Goal: Navigation & Orientation: Find specific page/section

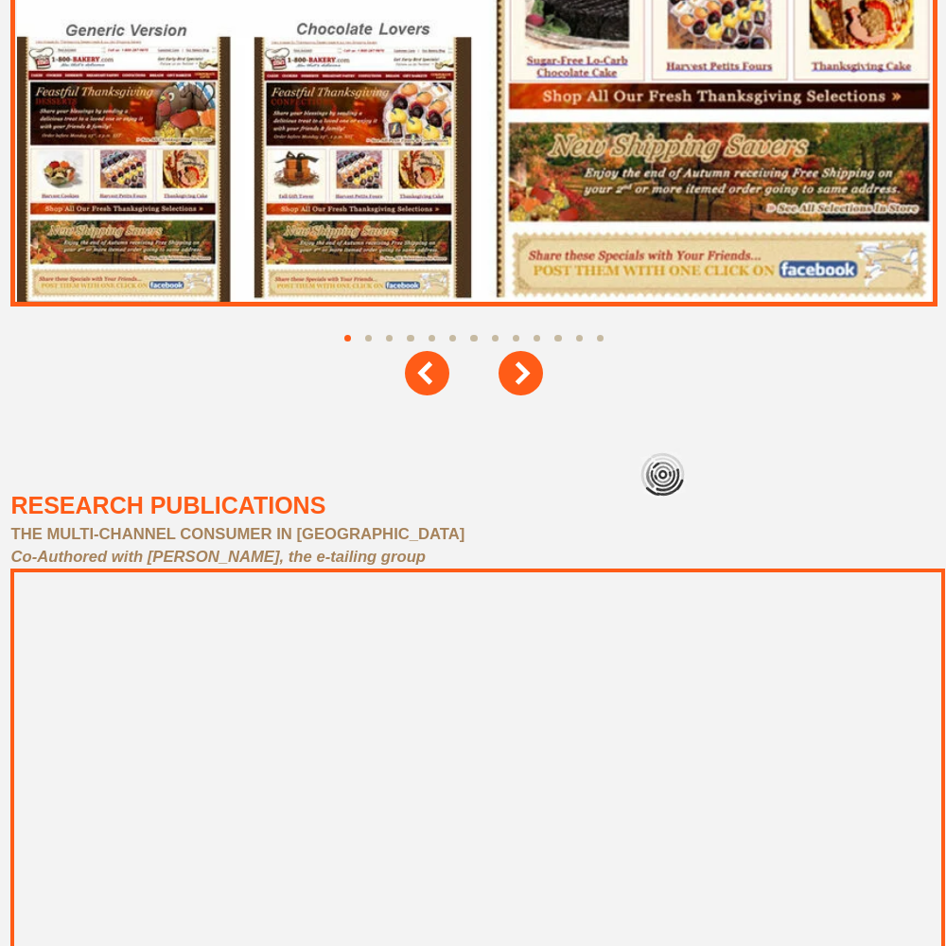
scroll to position [8510, 0]
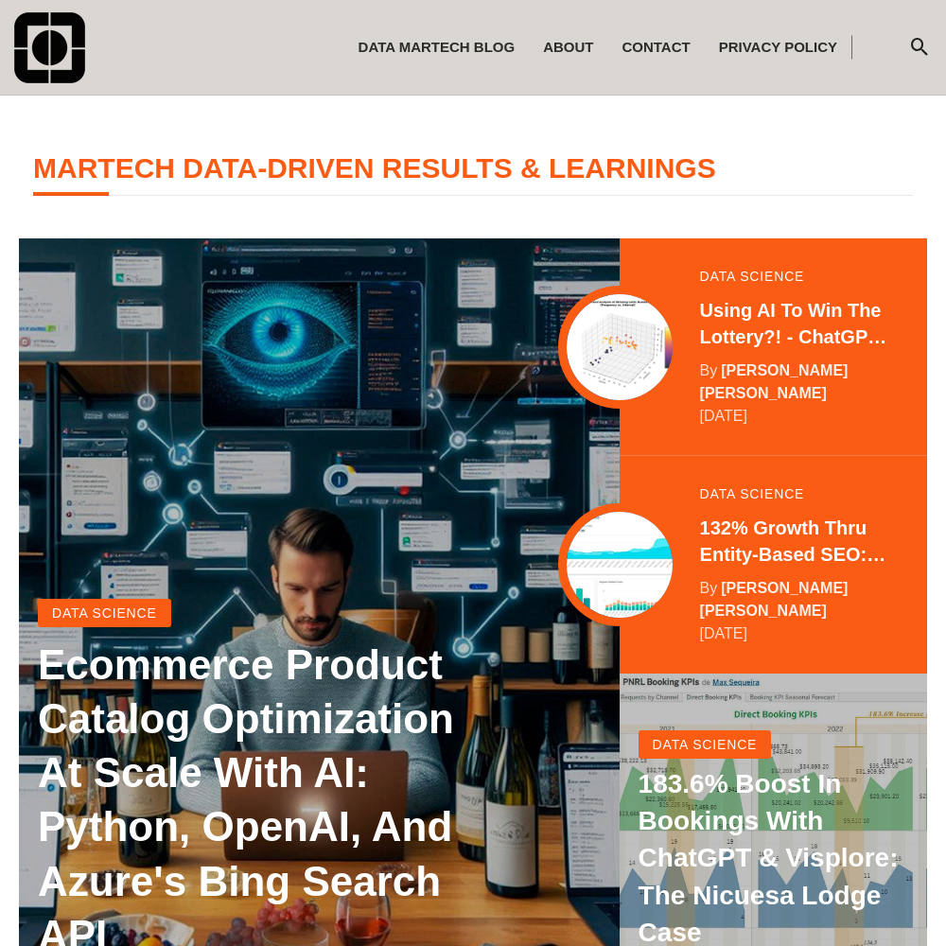
scroll to position [374, 0]
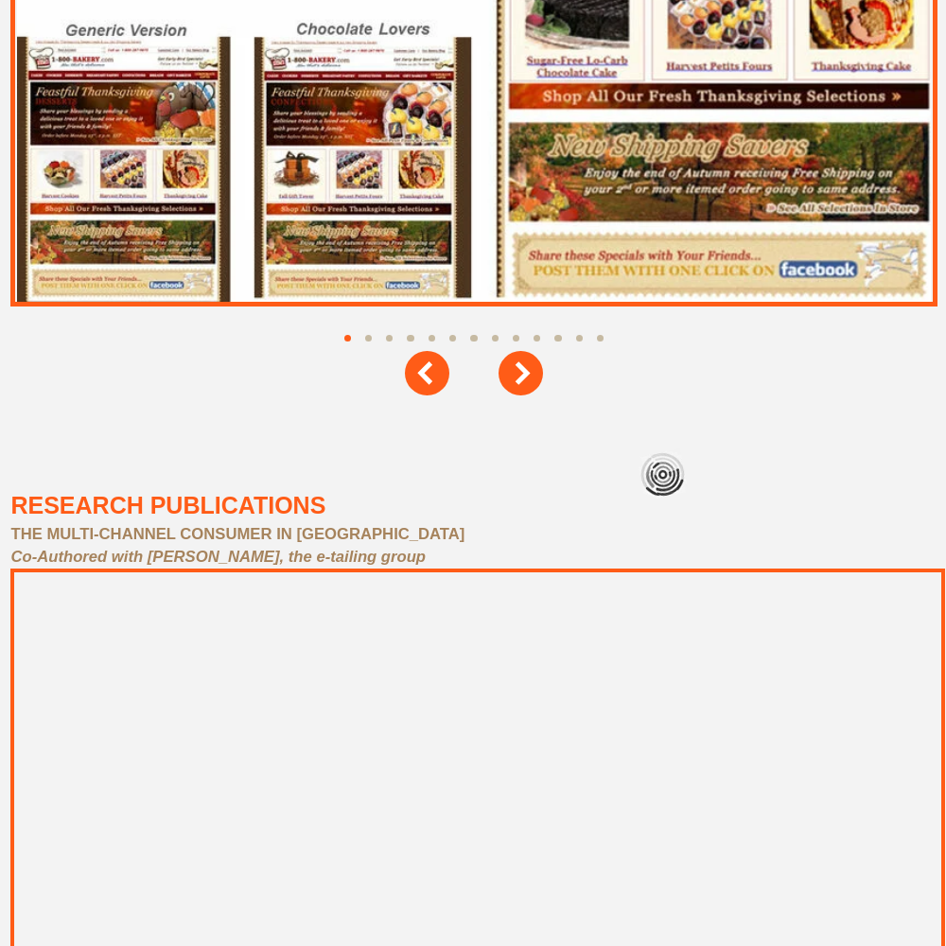
scroll to position [8510, 0]
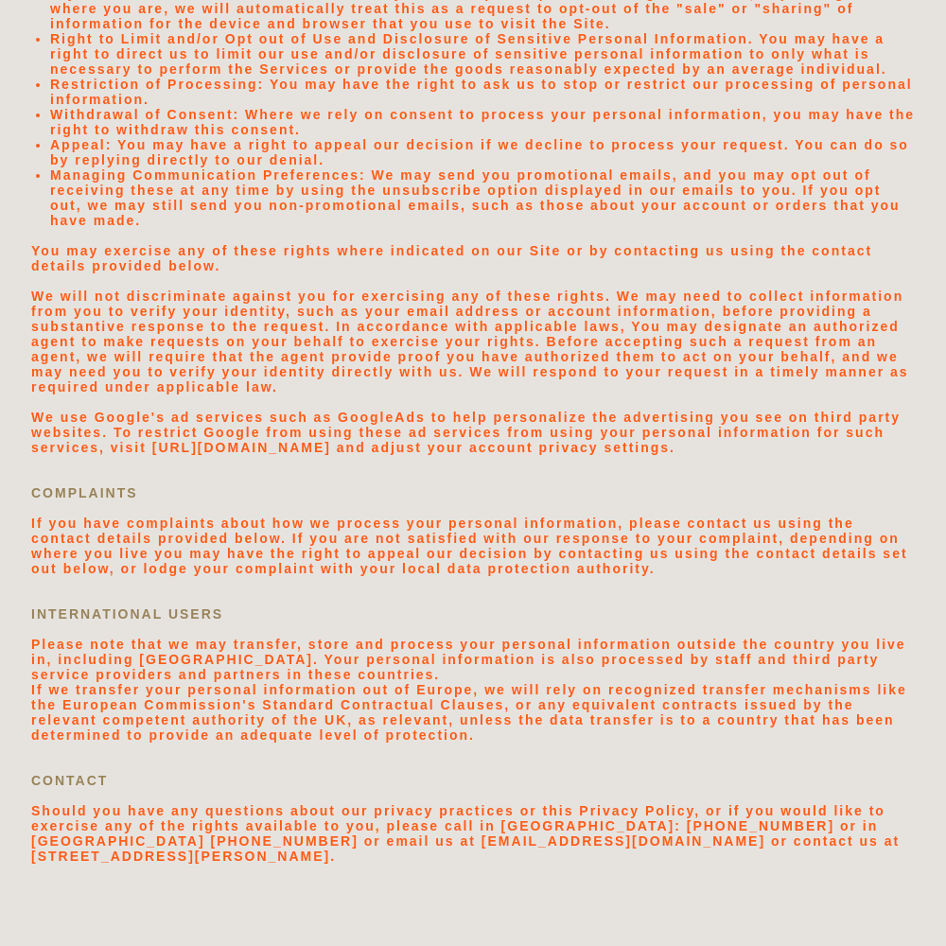
scroll to position [4018, 0]
